Goal: Check status: Check status

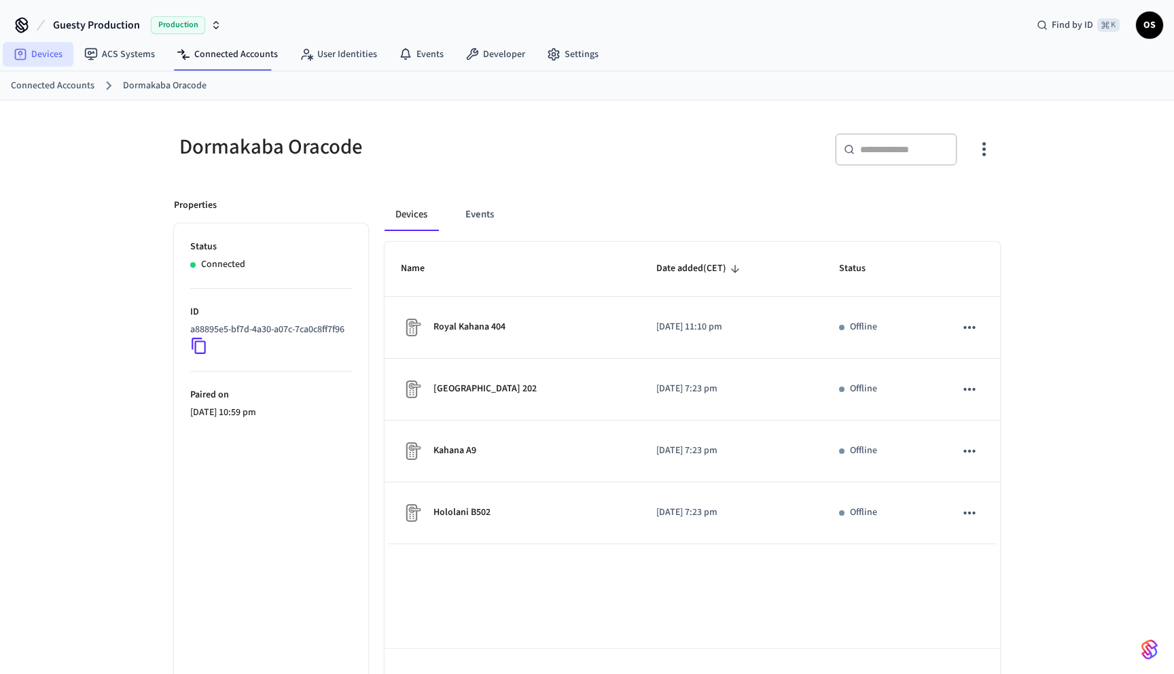
click at [26, 47] on link "Devices" at bounding box center [38, 54] width 71 height 24
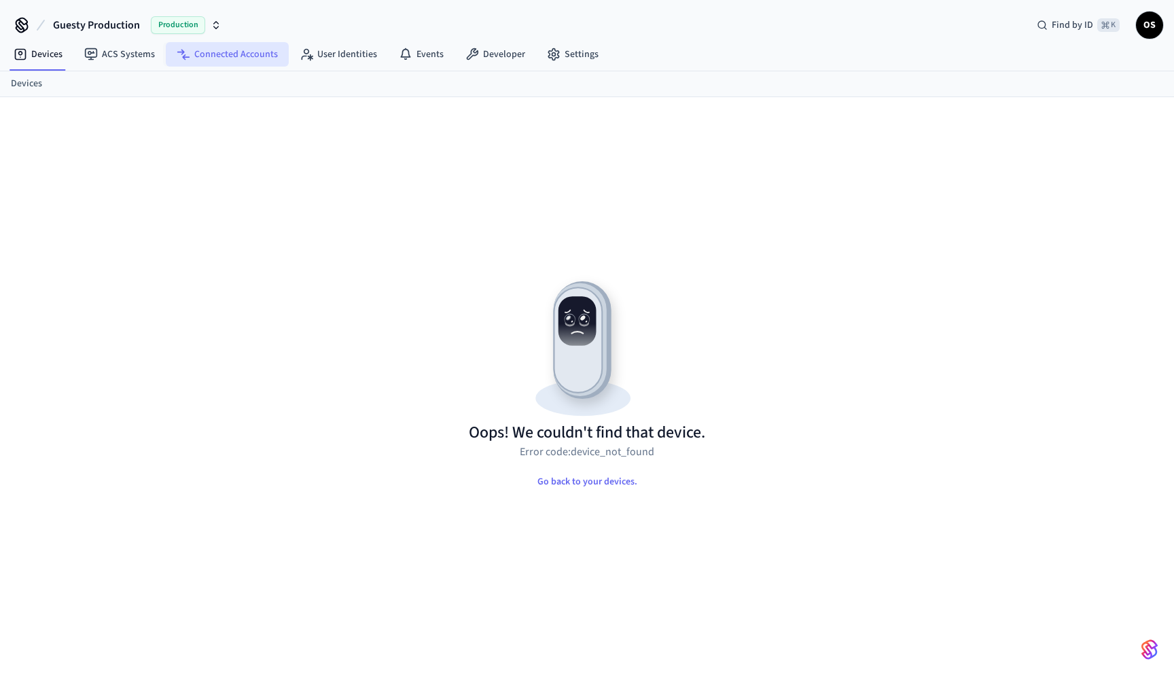
click at [258, 46] on link "Connected Accounts" at bounding box center [227, 54] width 123 height 24
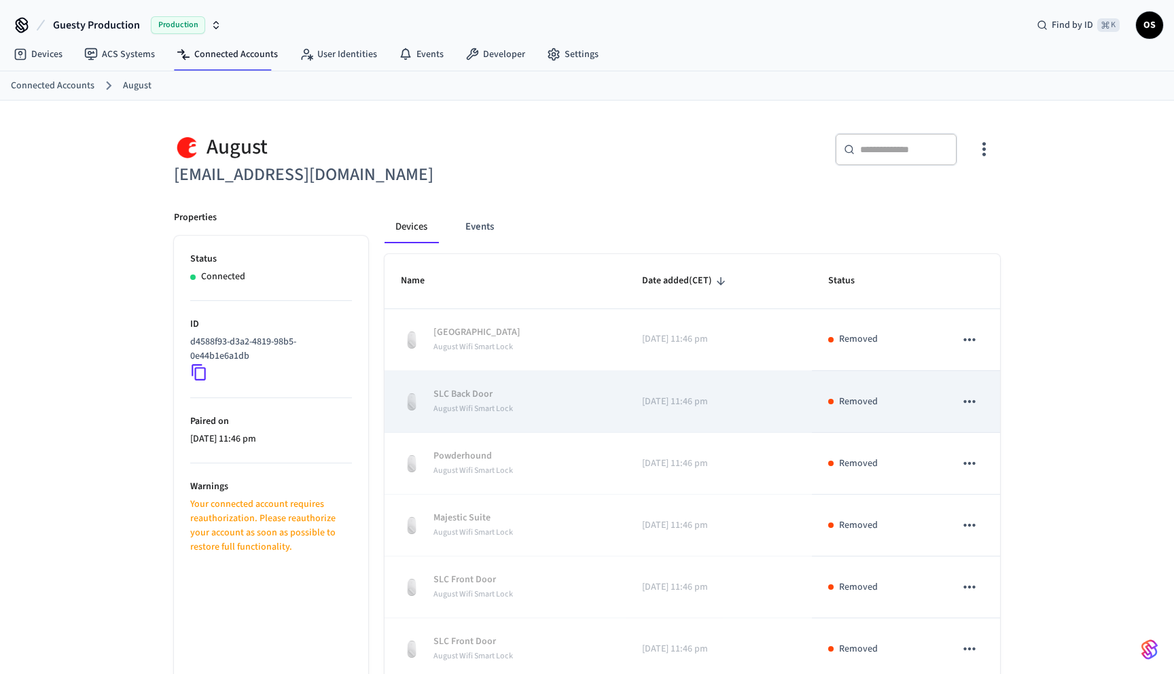
scroll to position [321, 0]
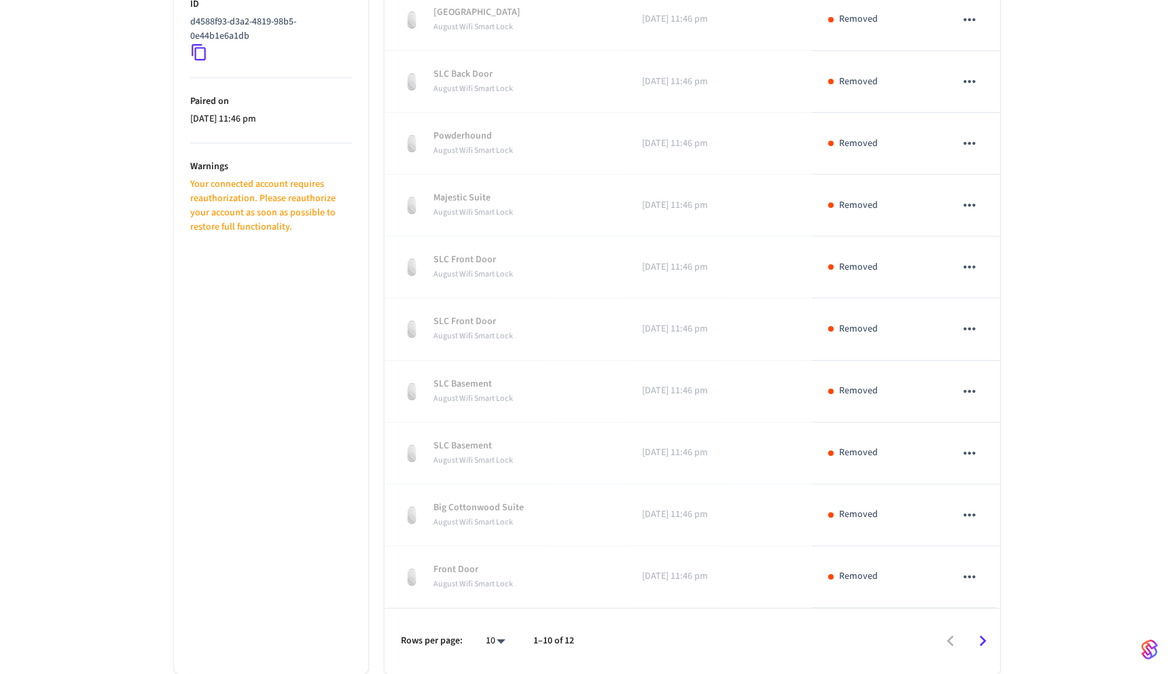
click at [985, 650] on icon "Go to next page" at bounding box center [983, 641] width 21 height 21
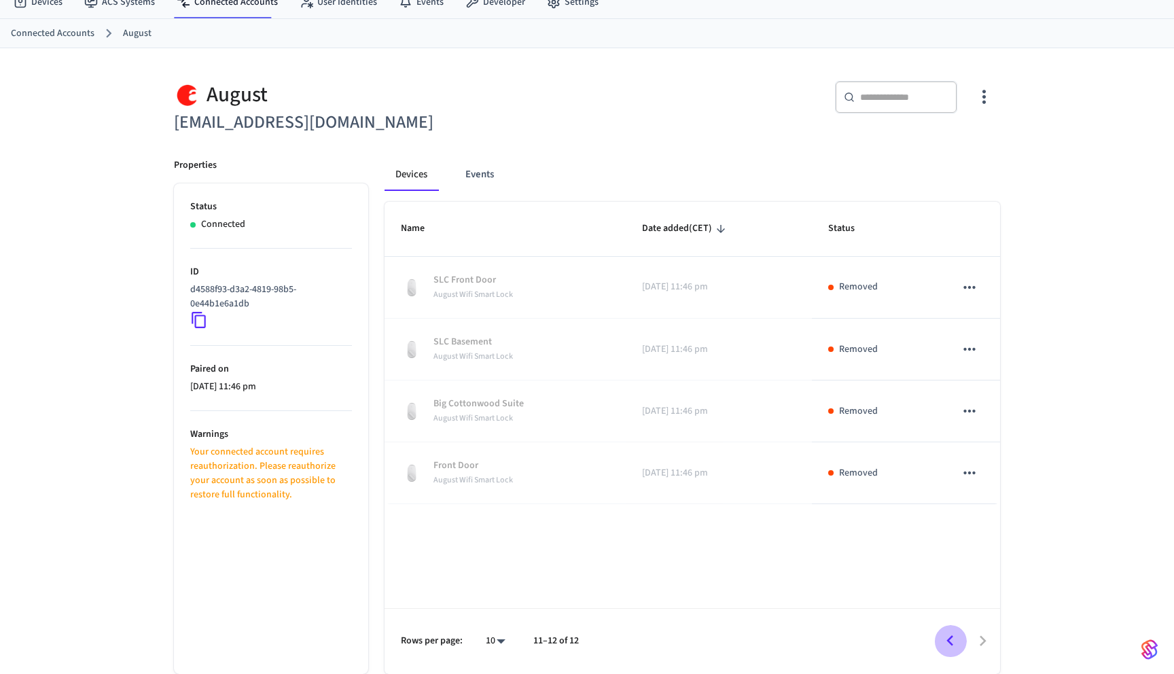
click at [955, 644] on icon "Go to previous page" at bounding box center [950, 641] width 21 height 21
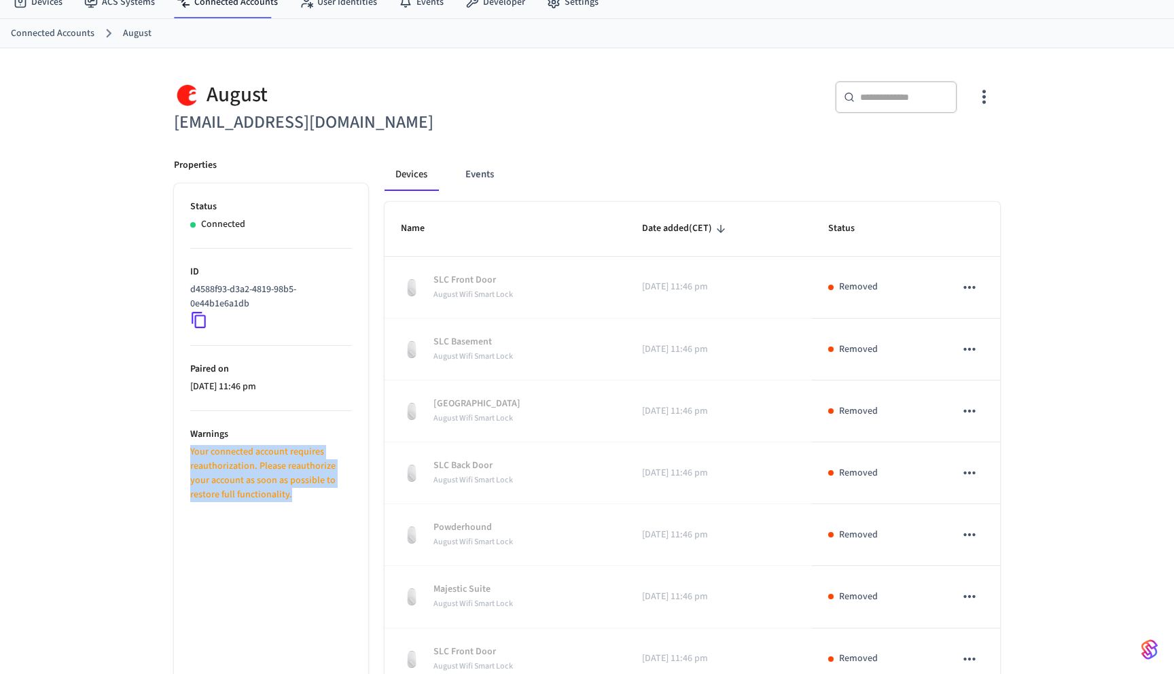
drag, startPoint x: 302, startPoint y: 498, endPoint x: 167, endPoint y: 457, distance: 141.9
click at [167, 457] on div "Properties Status Connected ID d4588f93-d3a2-4819-98b5-0e44b1e6a1db Paired on 2…" at bounding box center [263, 604] width 211 height 924
copy p "Your connected account requires reauthorization. Please reauthorize your accoun…"
